Goal: Task Accomplishment & Management: Use online tool/utility

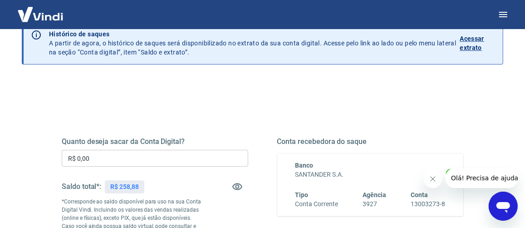
scroll to position [91, 0]
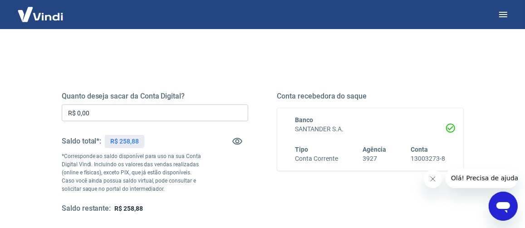
click at [187, 113] on input "R$ 0,00" at bounding box center [155, 112] width 187 height 17
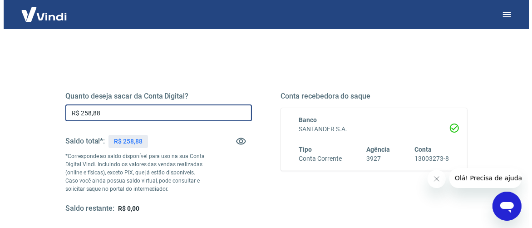
scroll to position [182, 0]
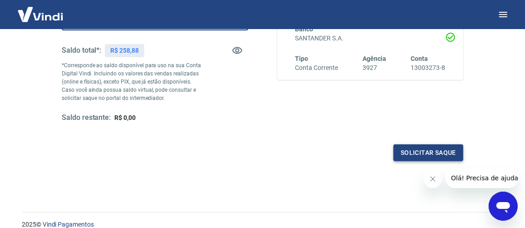
type input "R$ 258,88"
click at [407, 145] on button "Solicitar saque" at bounding box center [429, 152] width 70 height 17
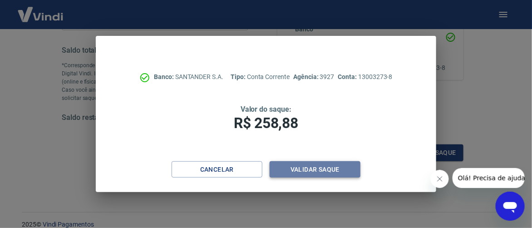
click at [345, 168] on button "Validar saque" at bounding box center [315, 169] width 91 height 17
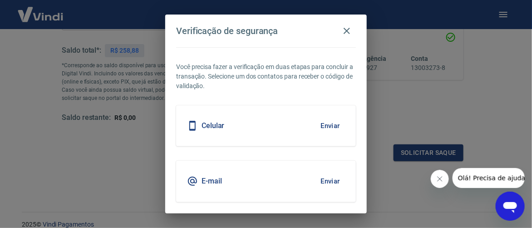
click at [283, 117] on div "Celular Enviar" at bounding box center [266, 125] width 180 height 41
click at [316, 120] on button "Enviar" at bounding box center [331, 125] width 30 height 19
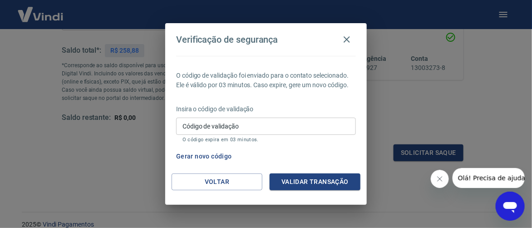
click at [310, 120] on input "Código de validação" at bounding box center [266, 126] width 180 height 17
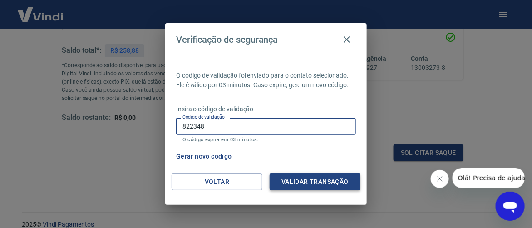
type input "822348"
click at [316, 177] on button "Validar transação" at bounding box center [315, 181] width 91 height 17
